Goal: Task Accomplishment & Management: Manage account settings

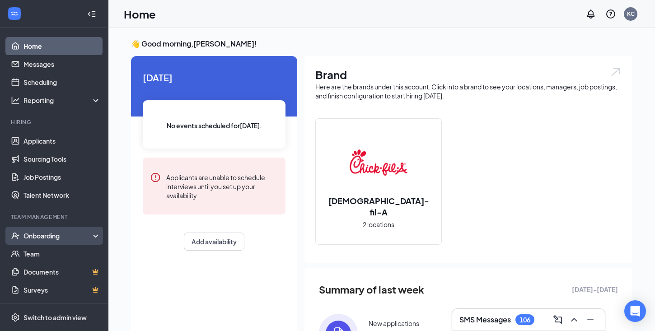
click at [53, 232] on div "Onboarding" at bounding box center [59, 235] width 70 height 9
click at [39, 250] on link "Overview" at bounding box center [62, 254] width 77 height 18
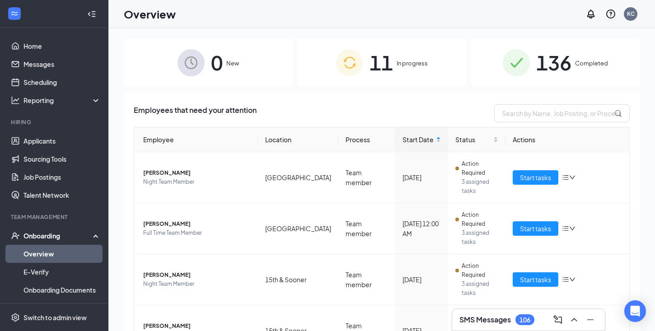
click at [365, 62] on div "11 In progress" at bounding box center [381, 62] width 169 height 47
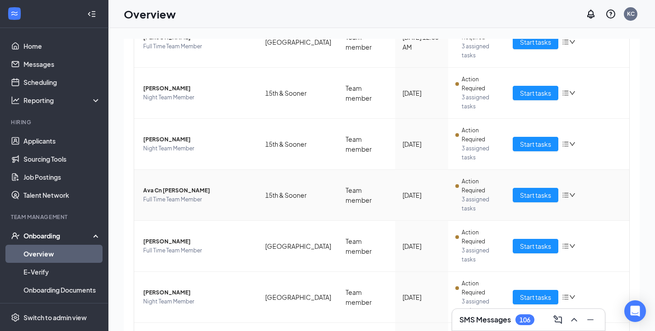
scroll to position [188, 0]
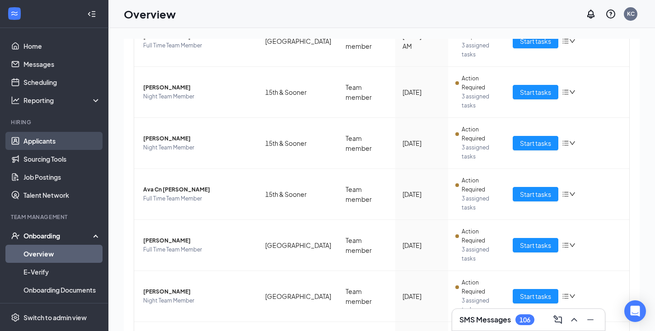
click at [51, 142] on link "Applicants" at bounding box center [62, 141] width 77 height 18
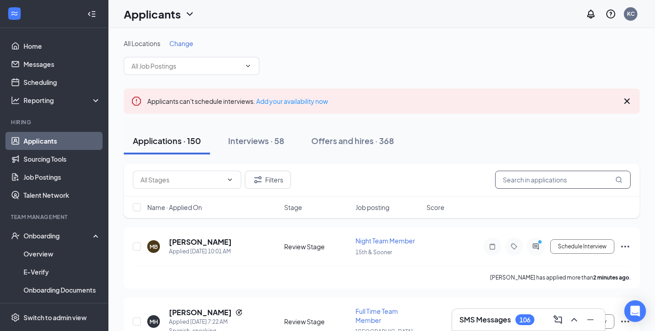
click at [536, 183] on input "text" at bounding box center [563, 180] width 136 height 18
type input "i"
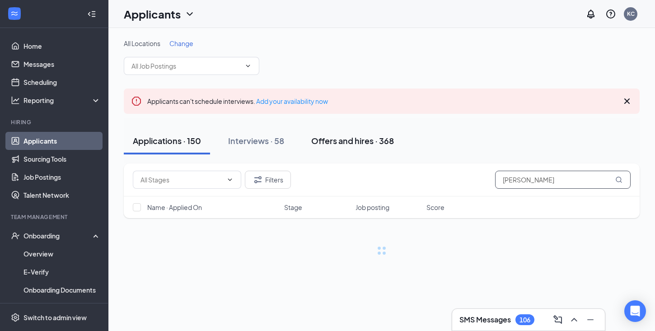
type input "[PERSON_NAME]"
click at [386, 149] on button "Offers and hires · 368" at bounding box center [352, 140] width 101 height 27
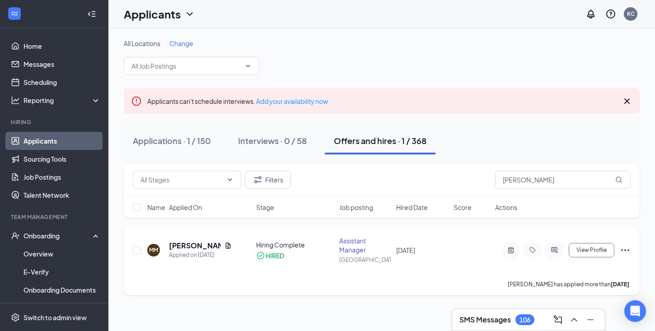
click at [174, 245] on h5 "[PERSON_NAME]" at bounding box center [195, 246] width 52 height 10
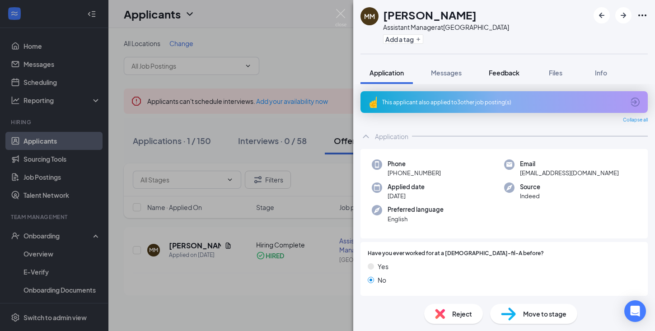
click at [496, 72] on span "Feedback" at bounding box center [504, 73] width 31 height 8
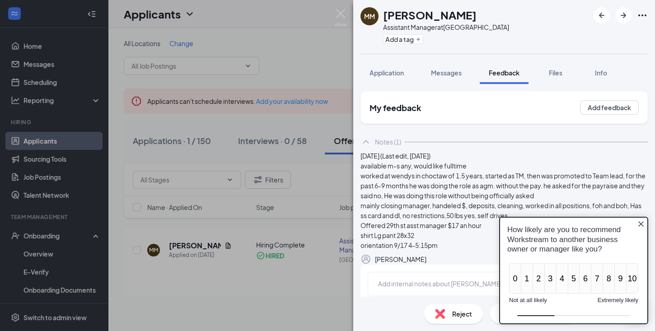
click at [640, 221] on icon "Close button" at bounding box center [641, 224] width 7 height 7
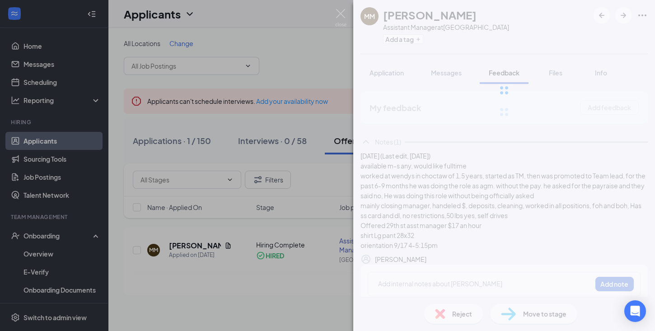
click at [211, 306] on div "MM [PERSON_NAME] Assistant Manager at [GEOGRAPHIC_DATA] Add a tag Application M…" at bounding box center [327, 165] width 655 height 331
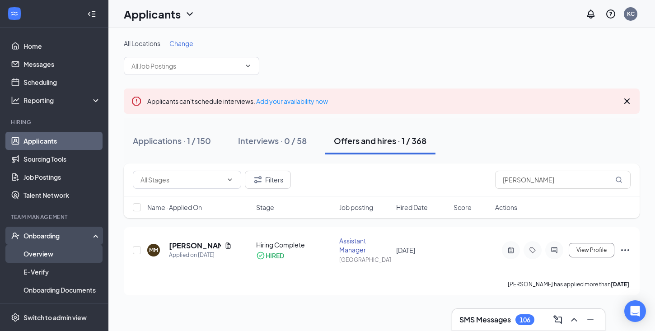
click at [46, 254] on link "Overview" at bounding box center [62, 254] width 77 height 18
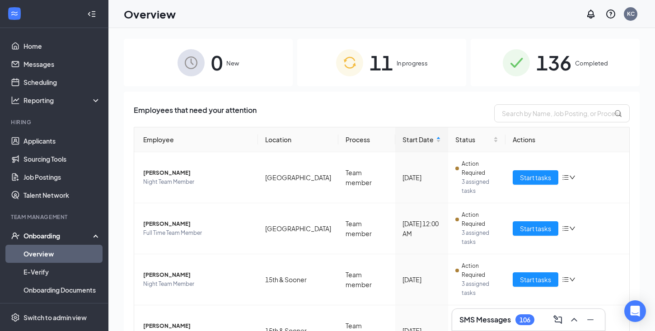
click at [485, 318] on h3 "SMS Messages" at bounding box center [486, 320] width 52 height 10
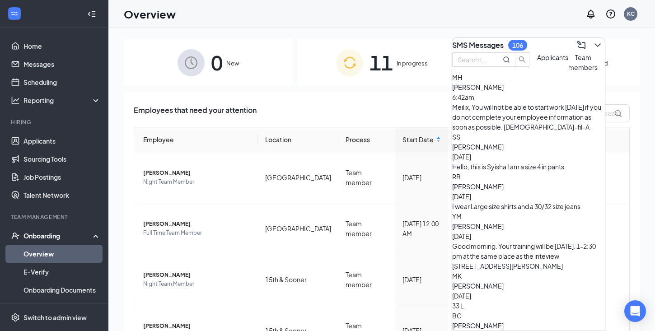
click at [537, 61] on span "Applicants" at bounding box center [552, 57] width 31 height 8
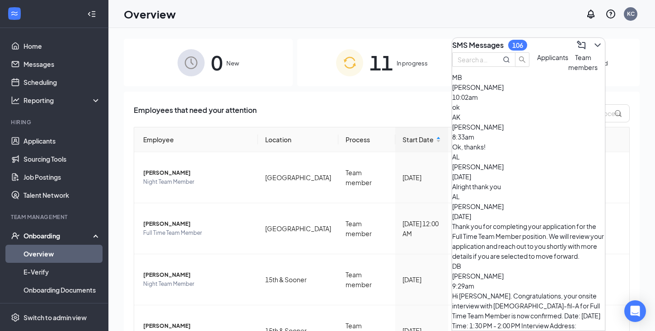
click at [569, 71] on span "Team members" at bounding box center [583, 62] width 29 height 18
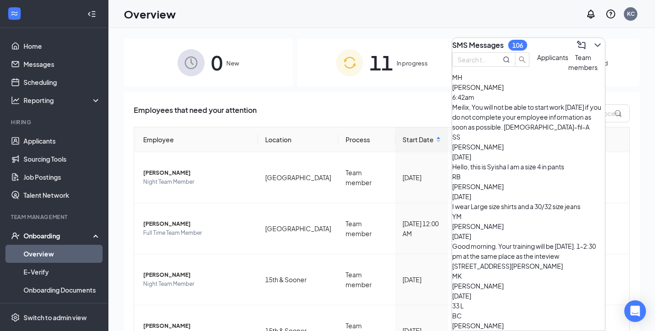
click at [542, 122] on div "Meilix, You will not be able to start work [DATE] if you do not complete your e…" at bounding box center [528, 117] width 153 height 30
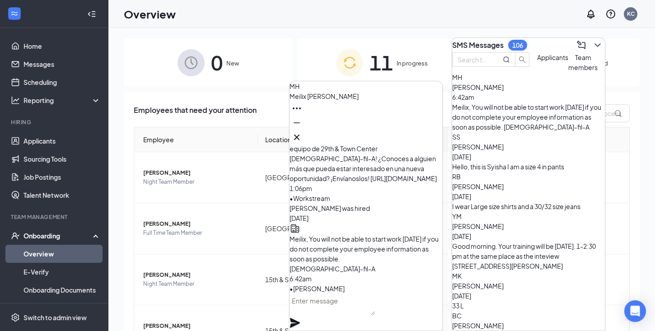
click at [509, 122] on div "Meilix, You will not be able to start work [DATE] if you do not complete your e…" at bounding box center [528, 117] width 153 height 30
click at [302, 134] on icon "Cross" at bounding box center [297, 137] width 11 height 11
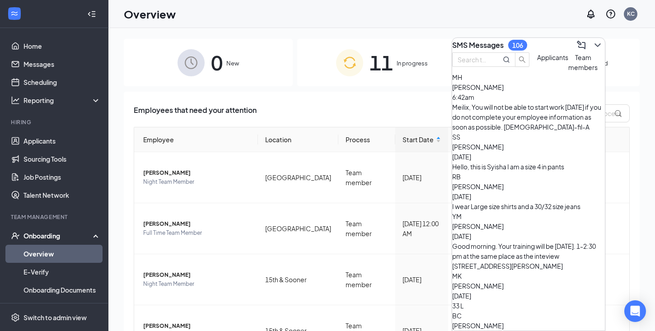
click at [537, 61] on span "Applicants" at bounding box center [552, 57] width 31 height 8
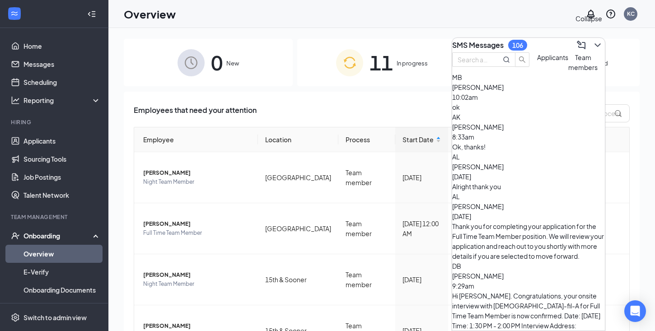
click at [593, 43] on icon "ChevronDown" at bounding box center [598, 45] width 11 height 11
